Goal: Feedback & Contribution: Submit feedback/report problem

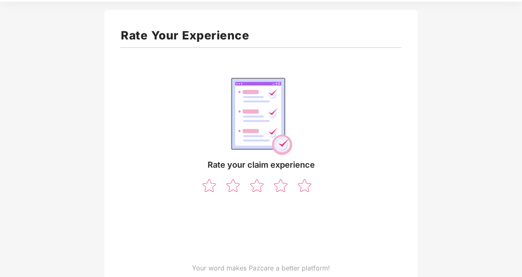
scroll to position [36, 0]
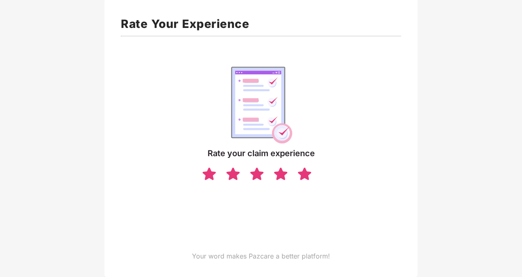
click at [312, 175] on img at bounding box center [305, 174] width 16 height 14
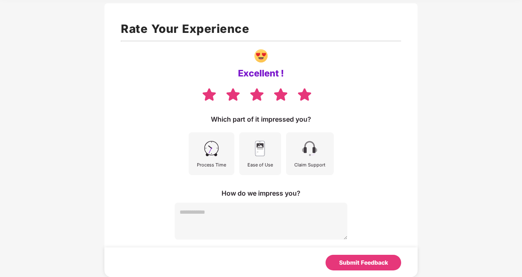
scroll to position [31, 0]
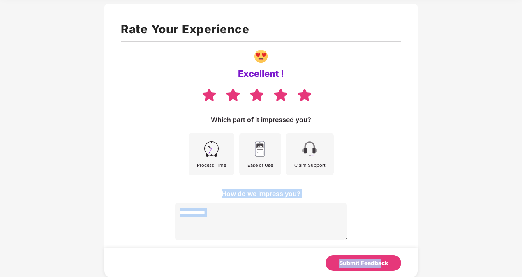
drag, startPoint x: 380, startPoint y: 265, endPoint x: 400, endPoint y: 167, distance: 99.5
click at [400, 167] on div "Excellent ! Which part of it impressed you? Process Time Ease of Use Claim Supp…" at bounding box center [261, 142] width 281 height 195
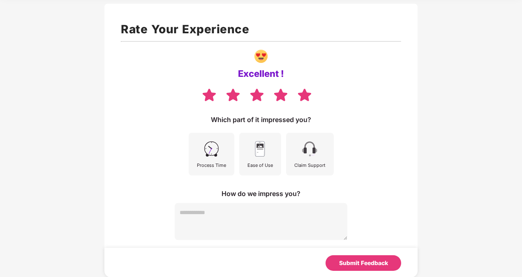
drag, startPoint x: 400, startPoint y: 167, endPoint x: 342, endPoint y: 68, distance: 114.8
click at [342, 68] on div "Excellent !" at bounding box center [261, 73] width 281 height 57
click at [283, 213] on textarea at bounding box center [261, 221] width 173 height 37
click at [347, 255] on div "Submit Feedback" at bounding box center [364, 263] width 76 height 16
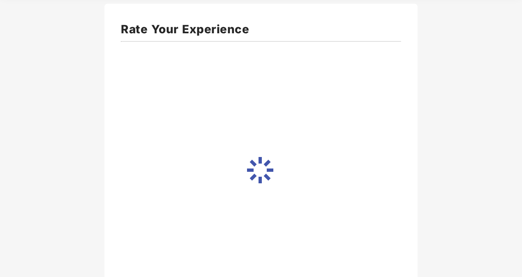
scroll to position [28, 0]
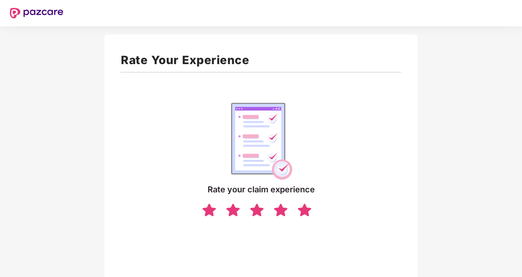
click at [310, 211] on img at bounding box center [305, 210] width 16 height 14
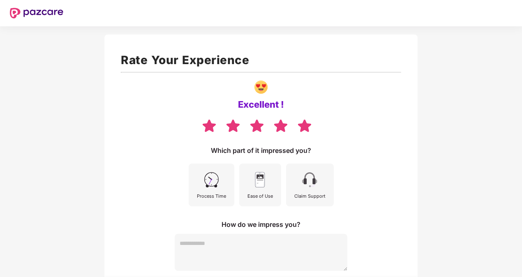
scroll to position [31, 0]
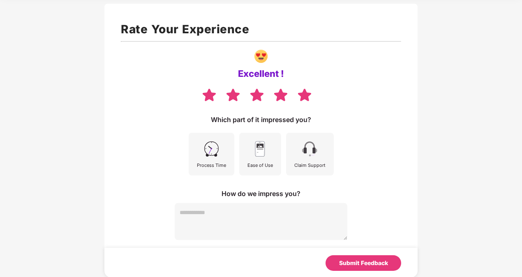
click at [206, 144] on img at bounding box center [211, 149] width 19 height 19
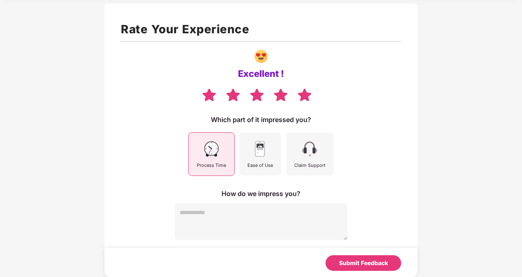
click at [268, 165] on div "Ease of Use" at bounding box center [261, 165] width 26 height 7
click at [304, 168] on div "Claim Support" at bounding box center [310, 165] width 31 height 7
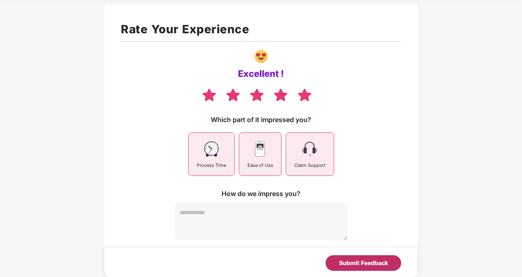
click at [355, 264] on div "Submit Feedback" at bounding box center [363, 263] width 49 height 9
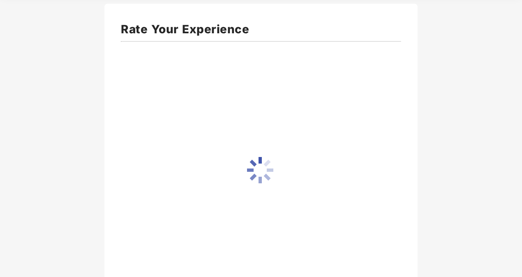
scroll to position [28, 0]
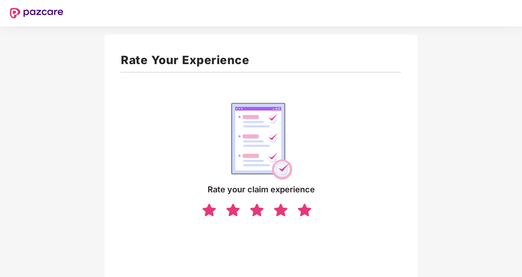
click at [309, 209] on img at bounding box center [305, 210] width 16 height 14
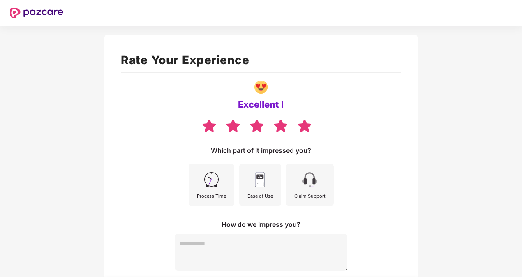
click at [208, 185] on img at bounding box center [211, 180] width 19 height 19
click at [248, 185] on div "Ease of Use" at bounding box center [260, 185] width 42 height 43
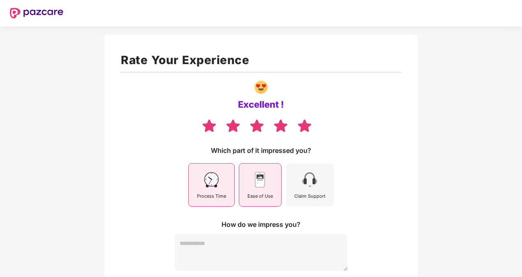
click at [301, 190] on div "Claim Support" at bounding box center [310, 185] width 48 height 43
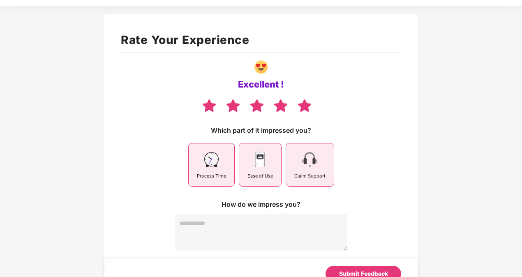
scroll to position [31, 0]
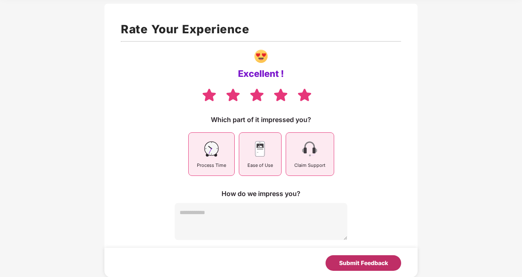
click at [378, 262] on div "Submit Feedback" at bounding box center [363, 263] width 49 height 9
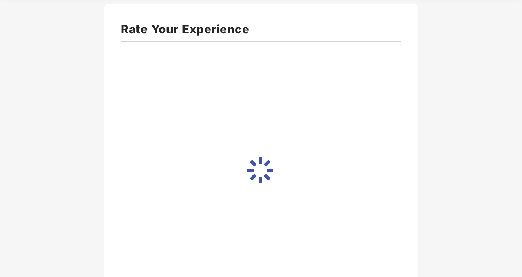
scroll to position [28, 0]
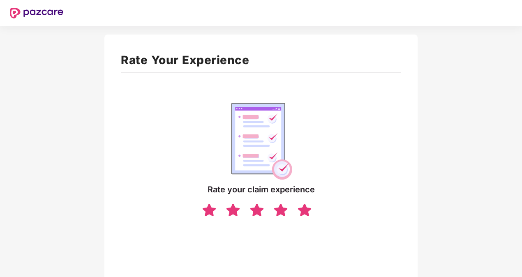
click at [305, 212] on img at bounding box center [305, 210] width 16 height 14
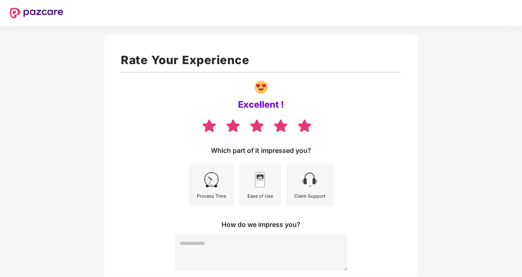
scroll to position [31, 0]
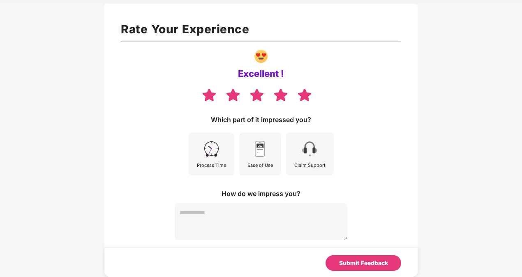
click at [233, 155] on div "Process Time" at bounding box center [212, 154] width 46 height 43
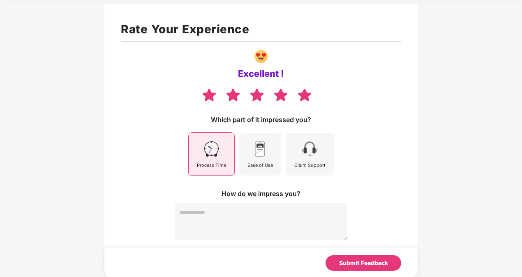
click at [278, 154] on div "Ease of Use" at bounding box center [260, 154] width 42 height 43
click at [316, 159] on div "Claim Support" at bounding box center [310, 154] width 48 height 43
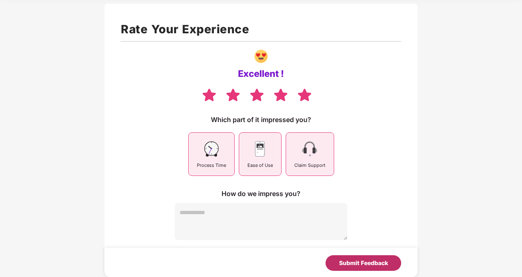
click at [380, 268] on div "Submit Feedback" at bounding box center [364, 263] width 76 height 16
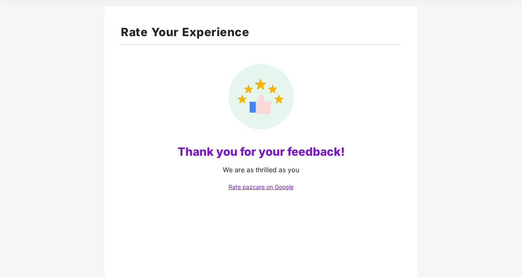
scroll to position [28, 0]
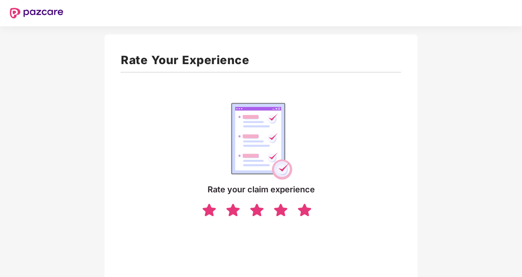
click at [303, 214] on img at bounding box center [305, 210] width 16 height 14
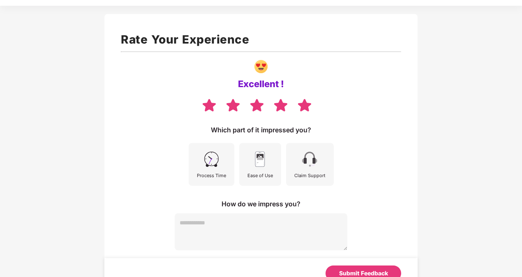
scroll to position [31, 0]
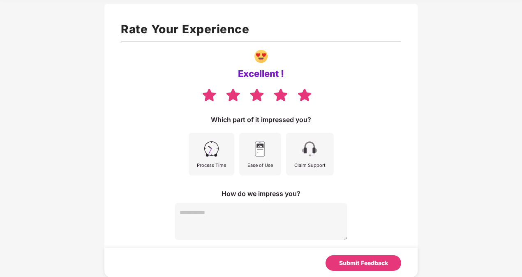
click at [225, 160] on div "Process Time" at bounding box center [212, 154] width 46 height 43
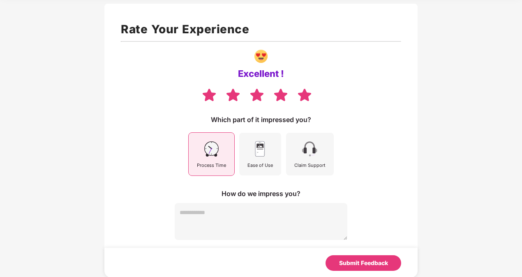
click at [290, 154] on div "Claim Support" at bounding box center [310, 154] width 48 height 43
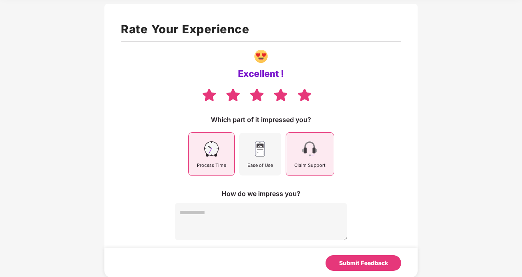
click at [250, 160] on div "Ease of Use" at bounding box center [260, 154] width 42 height 43
click at [258, 213] on textarea at bounding box center [261, 221] width 173 height 37
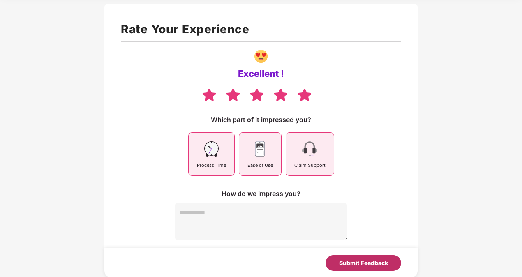
click at [366, 263] on div "Submit Feedback" at bounding box center [363, 263] width 49 height 9
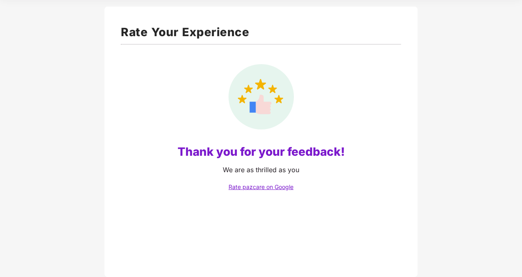
scroll to position [28, 0]
